Goal: Task Accomplishment & Management: Use online tool/utility

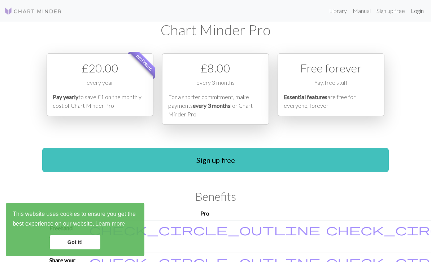
click at [419, 12] on link "Login" at bounding box center [417, 11] width 19 height 14
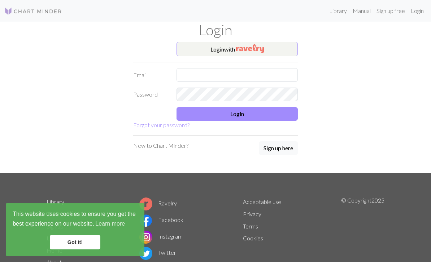
click at [254, 47] on img "button" at bounding box center [250, 48] width 28 height 9
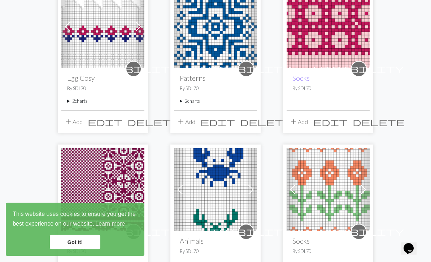
scroll to position [419, 0]
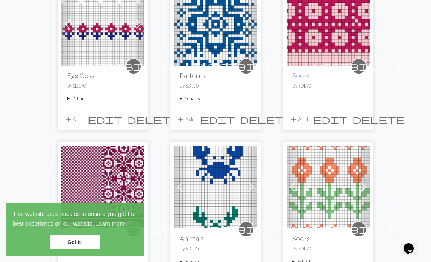
click at [114, 33] on img at bounding box center [102, 24] width 83 height 83
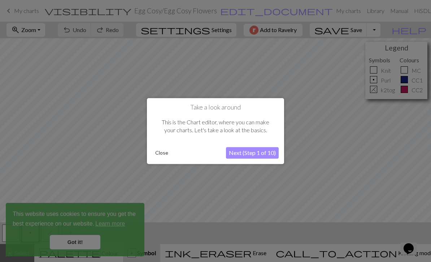
click at [168, 157] on button "Close" at bounding box center [161, 153] width 19 height 11
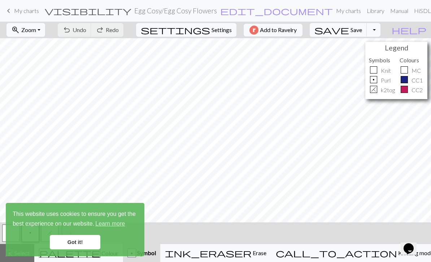
click at [78, 244] on link "Got it!" at bounding box center [75, 242] width 51 height 14
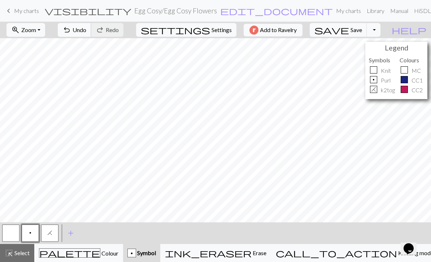
click at [86, 27] on span "Undo" at bounding box center [80, 29] width 14 height 7
click at [91, 25] on button "undo Undo Undo" at bounding box center [75, 30] width 34 height 14
click at [91, 24] on button "undo Undo Undo" at bounding box center [75, 30] width 34 height 14
click at [110, 30] on div "undo Undo Undo redo Redo Redo" at bounding box center [90, 30] width 77 height 17
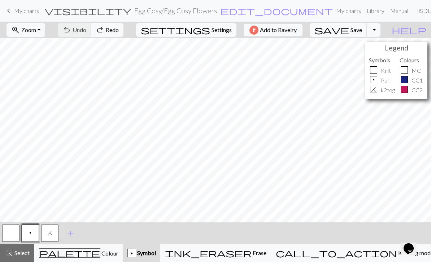
click at [110, 28] on div "undo Undo Undo redo Redo Redo" at bounding box center [90, 30] width 77 height 17
click at [109, 25] on div "undo Undo Undo redo Redo Redo" at bounding box center [90, 30] width 77 height 17
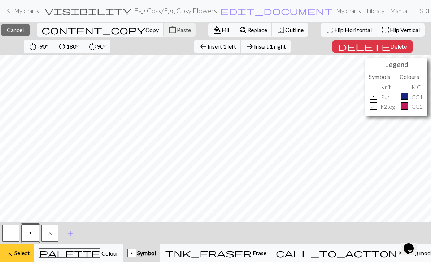
click at [15, 252] on span "Select" at bounding box center [21, 253] width 16 height 7
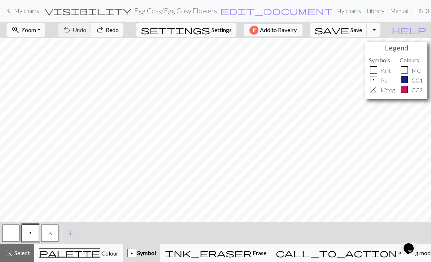
click at [21, 10] on span "My charts" at bounding box center [26, 10] width 25 height 7
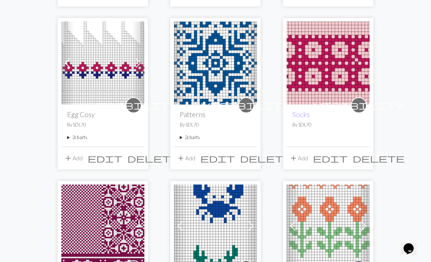
scroll to position [383, 0]
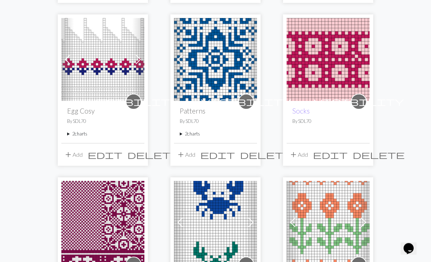
click at [81, 132] on summary "2 charts" at bounding box center [102, 134] width 71 height 7
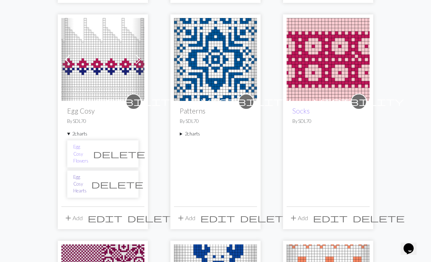
click at [87, 174] on link "Egg Cosy Hearts" at bounding box center [79, 184] width 13 height 21
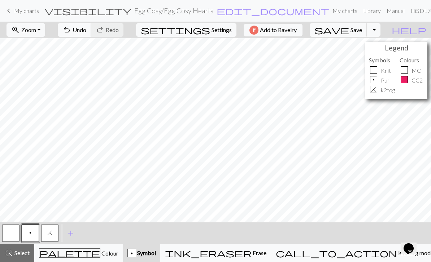
click at [86, 28] on span "Undo" at bounding box center [80, 29] width 14 height 7
click at [23, 13] on span "My charts" at bounding box center [26, 10] width 25 height 7
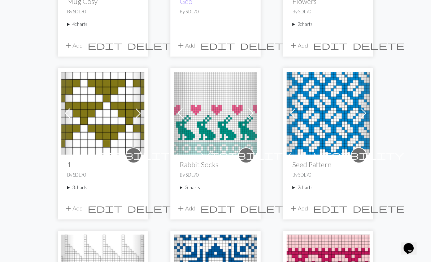
click at [213, 115] on img at bounding box center [215, 113] width 83 height 83
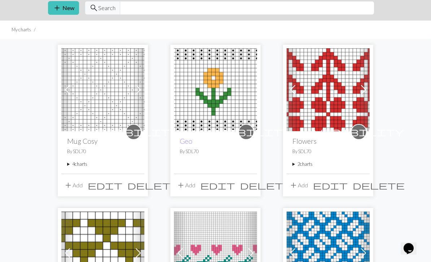
click at [306, 165] on summary "2 charts" at bounding box center [327, 164] width 71 height 7
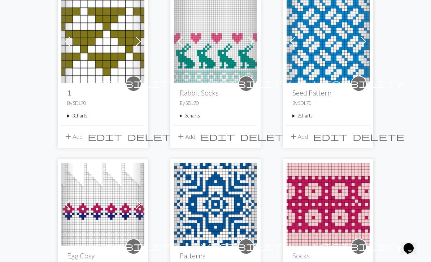
scroll to position [287, 0]
click at [77, 117] on summary "3 charts" at bounding box center [102, 116] width 71 height 7
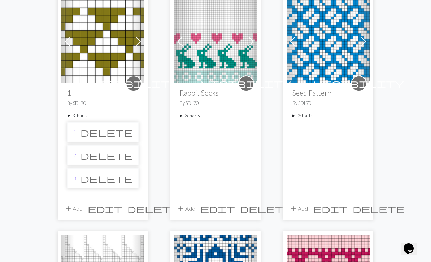
click at [88, 131] on li "1 delete" at bounding box center [102, 132] width 71 height 20
click at [76, 129] on link "1" at bounding box center [74, 132] width 3 height 7
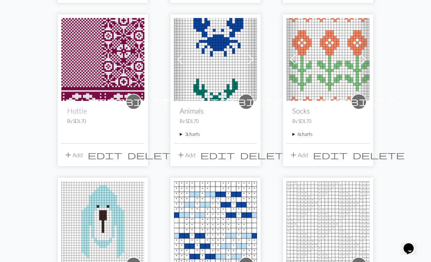
scroll to position [545, 0]
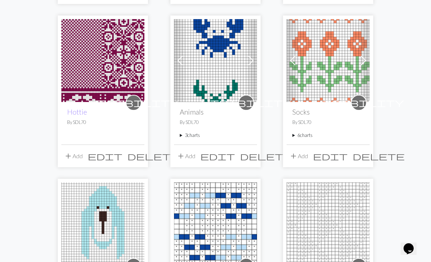
click at [305, 135] on summary "6 charts" at bounding box center [327, 135] width 71 height 7
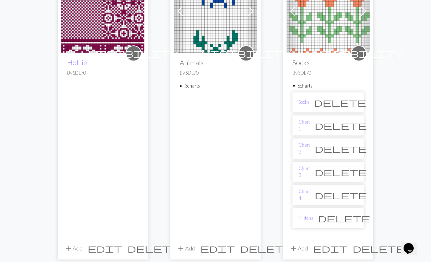
scroll to position [596, 0]
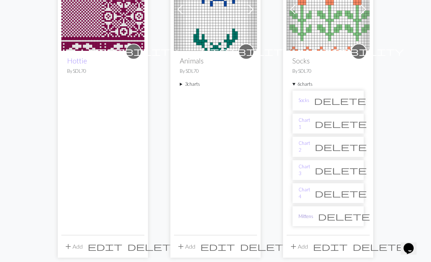
click at [311, 219] on link "Mittens" at bounding box center [305, 217] width 15 height 7
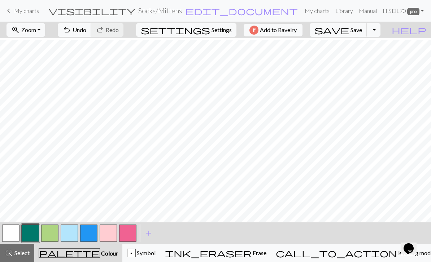
scroll to position [54, 0]
click at [23, 9] on span "My charts" at bounding box center [26, 10] width 25 height 7
click at [28, 12] on span "My charts" at bounding box center [26, 10] width 25 height 7
click at [10, 7] on span "keyboard_arrow_left" at bounding box center [8, 11] width 9 height 10
click at [12, 12] on span "keyboard_arrow_left" at bounding box center [8, 11] width 9 height 10
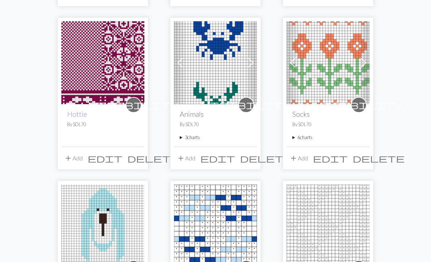
scroll to position [541, 0]
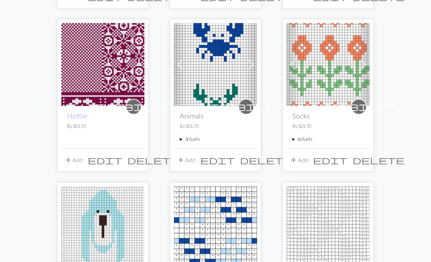
click at [359, 106] on span "visibility" at bounding box center [359, 106] width 90 height 11
click at [362, 67] on span at bounding box center [364, 65] width 12 height 12
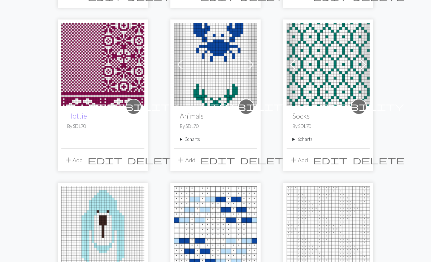
click at [363, 66] on span at bounding box center [364, 65] width 12 height 12
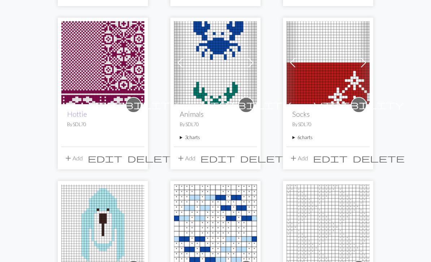
scroll to position [543, 0]
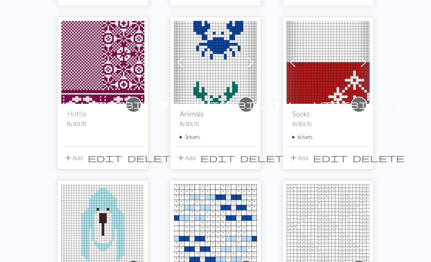
click at [363, 62] on span at bounding box center [364, 63] width 12 height 12
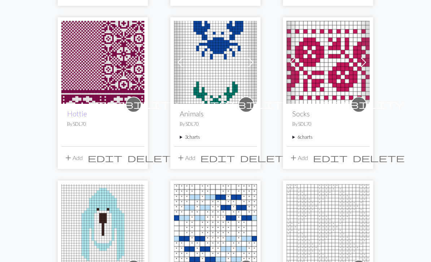
click at [358, 63] on span at bounding box center [364, 63] width 12 height 12
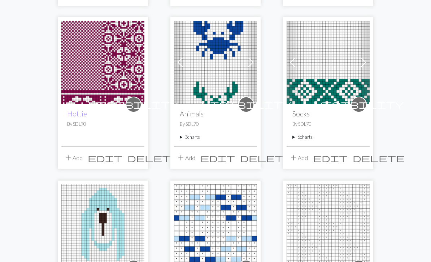
click at [362, 66] on span at bounding box center [364, 63] width 12 height 12
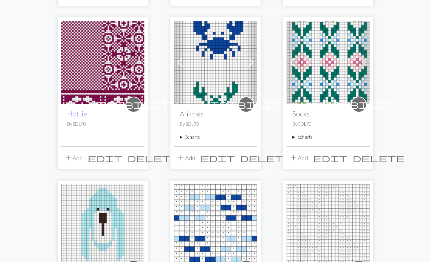
click at [293, 64] on span at bounding box center [293, 63] width 12 height 12
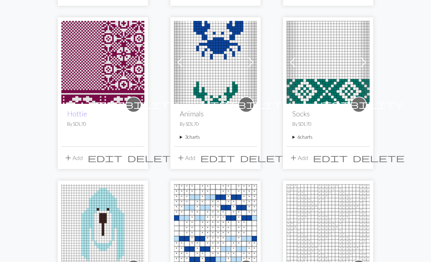
click at [291, 65] on span at bounding box center [293, 63] width 12 height 12
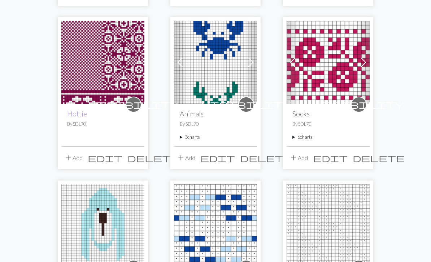
click at [297, 60] on span at bounding box center [293, 63] width 12 height 12
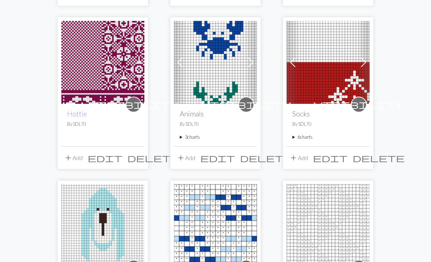
click at [348, 67] on img at bounding box center [328, 62] width 83 height 83
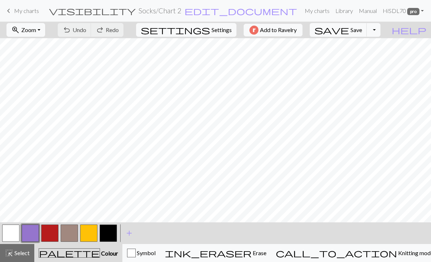
scroll to position [21, 0]
click at [86, 27] on span "Undo" at bounding box center [80, 29] width 14 height 7
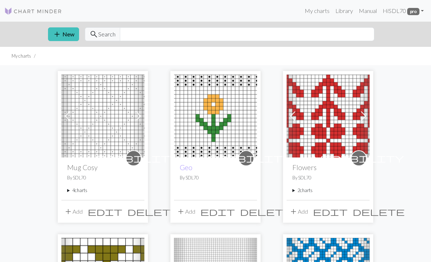
scroll to position [543, 0]
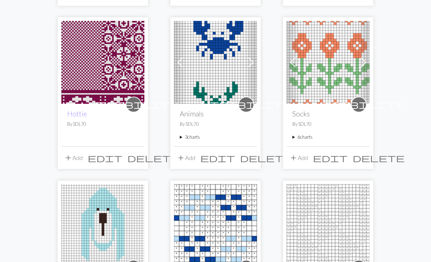
click at [250, 63] on span at bounding box center [251, 63] width 12 height 12
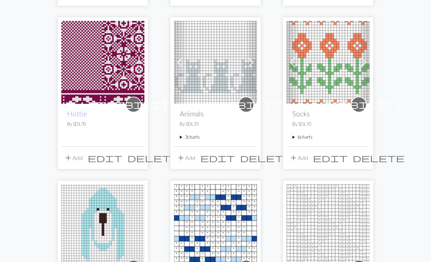
click at [248, 64] on span at bounding box center [251, 63] width 12 height 12
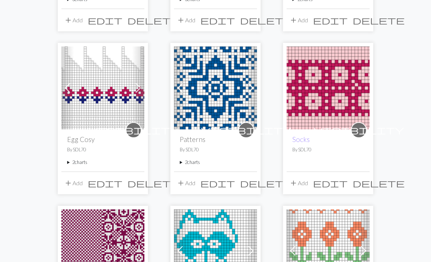
scroll to position [354, 0]
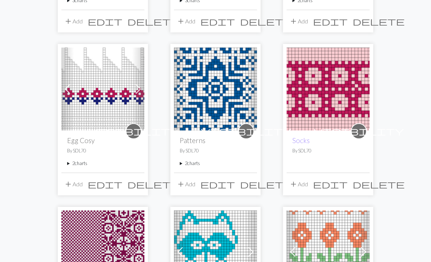
click at [251, 91] on span at bounding box center [251, 89] width 12 height 12
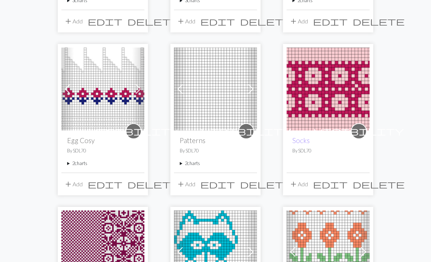
click at [179, 93] on span at bounding box center [180, 89] width 12 height 12
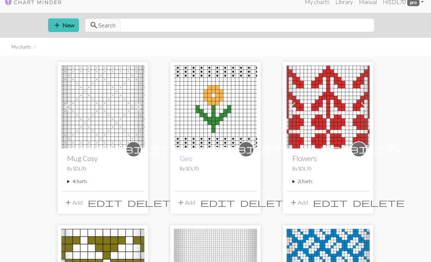
scroll to position [0, 0]
